Goal: Register for event/course

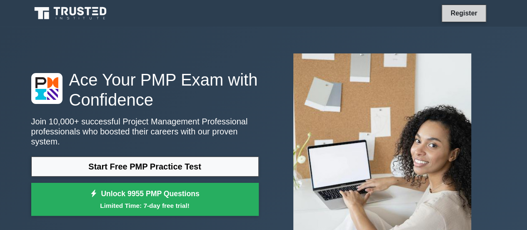
click at [464, 15] on link "Register" at bounding box center [464, 13] width 37 height 10
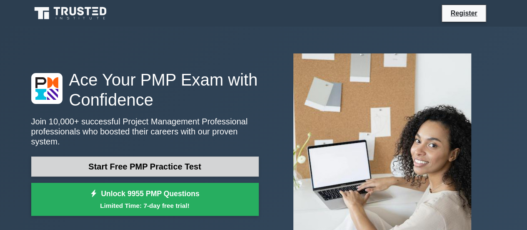
click at [140, 161] on link "Start Free PMP Practice Test" at bounding box center [145, 166] width 228 height 20
click at [208, 168] on link "Start Free PMP Practice Test" at bounding box center [145, 166] width 228 height 20
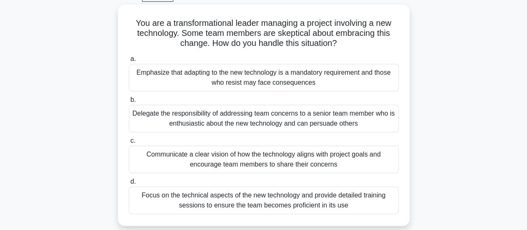
scroll to position [46, 0]
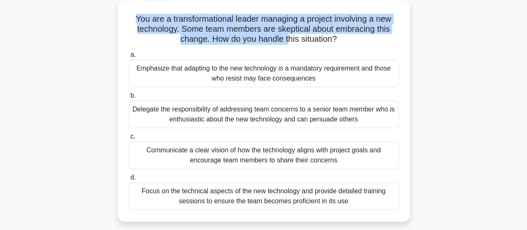
drag, startPoint x: 132, startPoint y: 18, endPoint x: 290, endPoint y: 40, distance: 159.9
click at [290, 40] on h5 "You are a transformational leader managing a project involving a new technology…" at bounding box center [264, 29] width 272 height 31
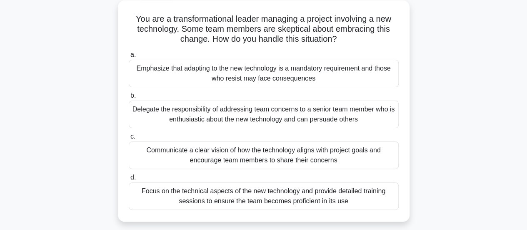
click at [168, 52] on label "a. Emphasize that adapting to the new technology is a mandatory requirement and…" at bounding box center [264, 69] width 270 height 38
click at [129, 52] on input "a. Emphasize that adapting to the new technology is a mandatory requirement and…" at bounding box center [129, 54] width 0 height 5
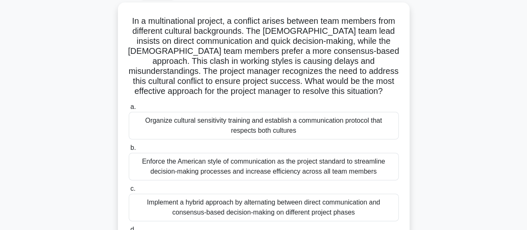
scroll to position [0, 0]
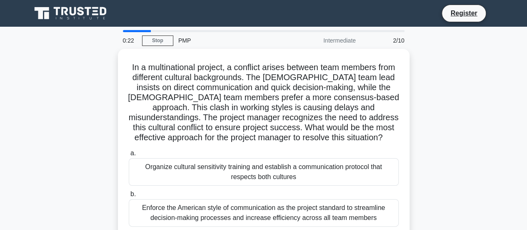
click at [133, 30] on div at bounding box center [137, 31] width 28 height 2
click at [157, 42] on link "Stop" at bounding box center [157, 40] width 31 height 10
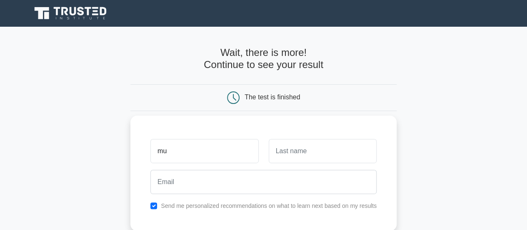
type input "m"
type input "Muhammad"
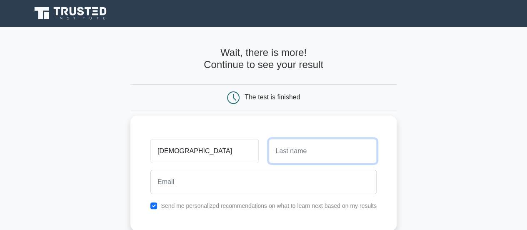
click at [324, 155] on input "text" at bounding box center [323, 151] width 108 height 24
type input "jilanee"
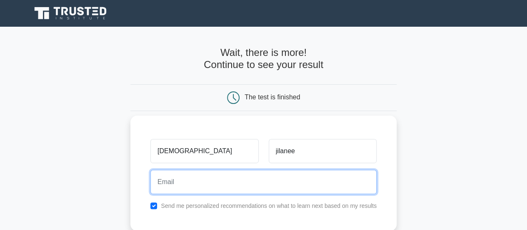
click at [251, 180] on input "email" at bounding box center [263, 182] width 226 height 24
type input "muktadir.jilanee@reddotdigitalit.com"
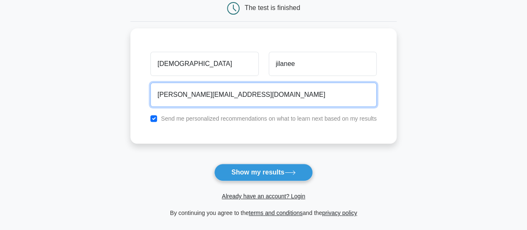
scroll to position [93, 0]
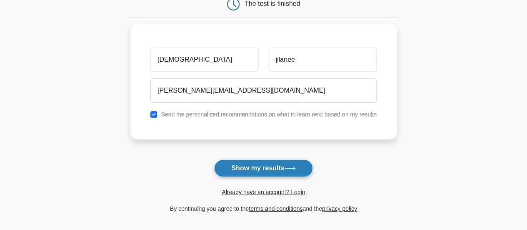
click at [285, 170] on button "Show my results" at bounding box center [263, 168] width 98 height 18
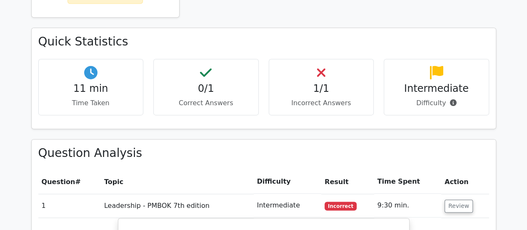
scroll to position [478, 0]
